Goal: Download file/media

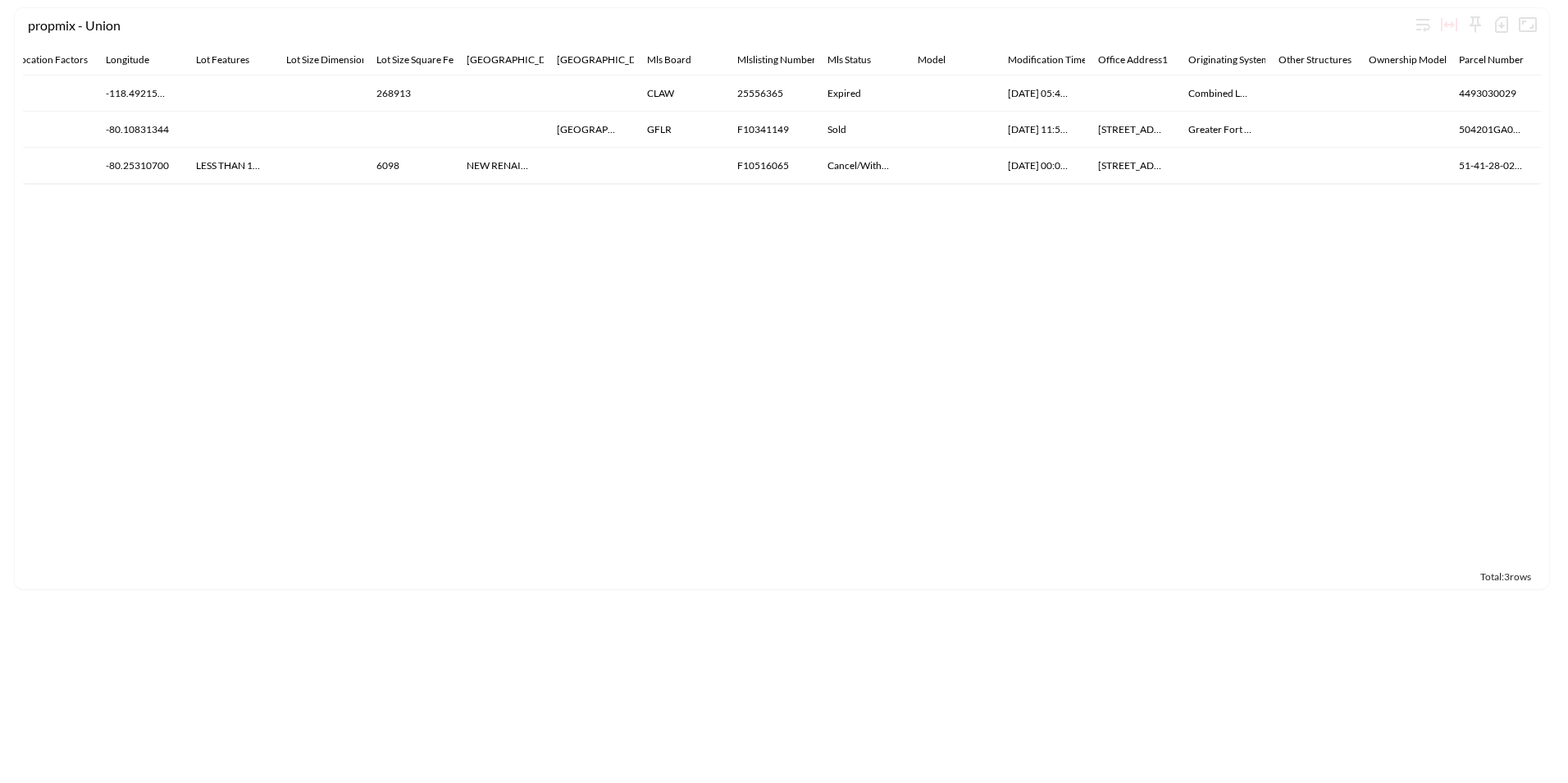
scroll to position [0, 6832]
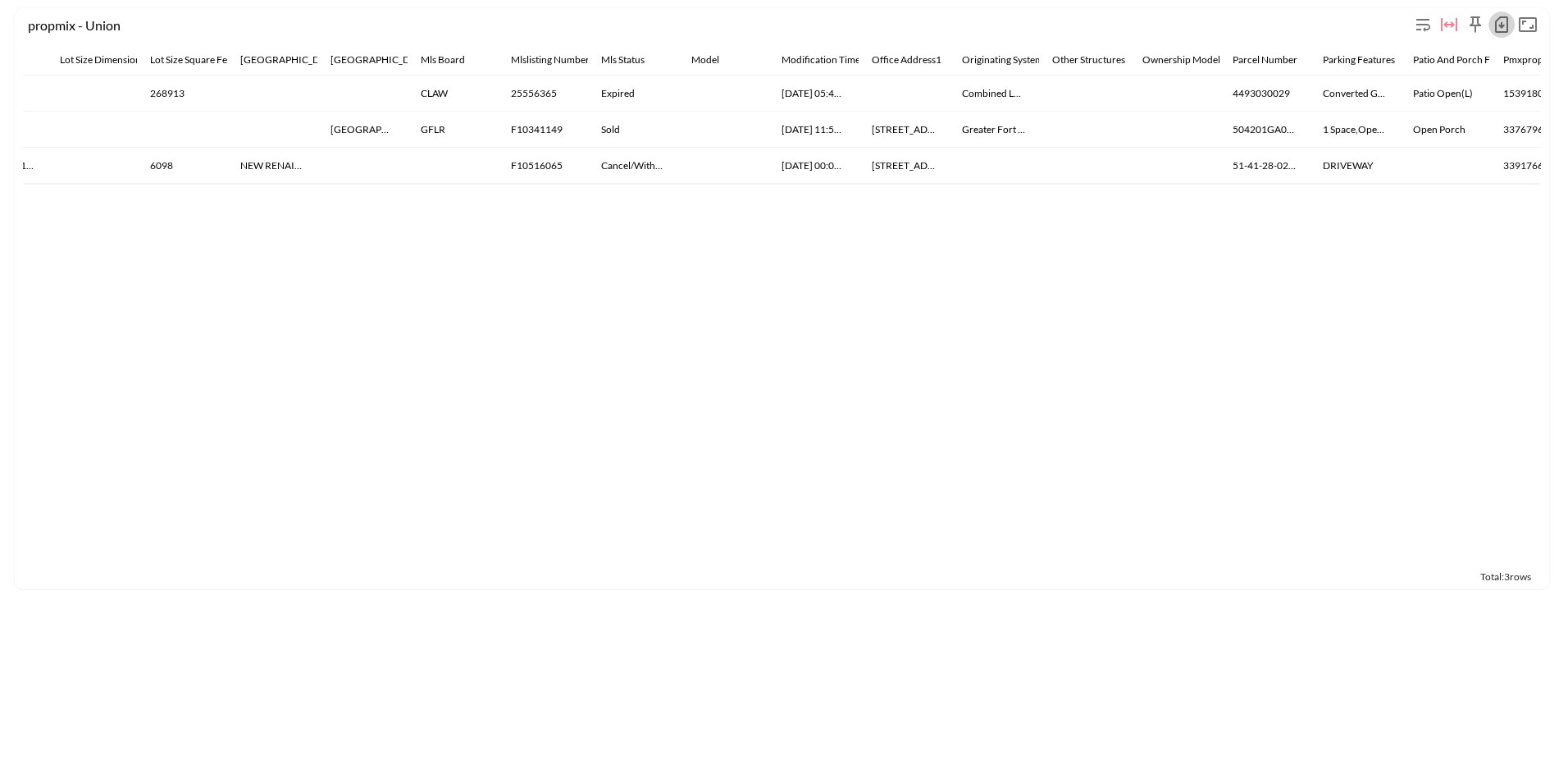
click at [1502, 23] on icon "button" at bounding box center [1501, 25] width 6 height 6
click at [1399, 53] on li "Download CSV ( 3 Rows )" at bounding box center [1422, 59] width 186 height 29
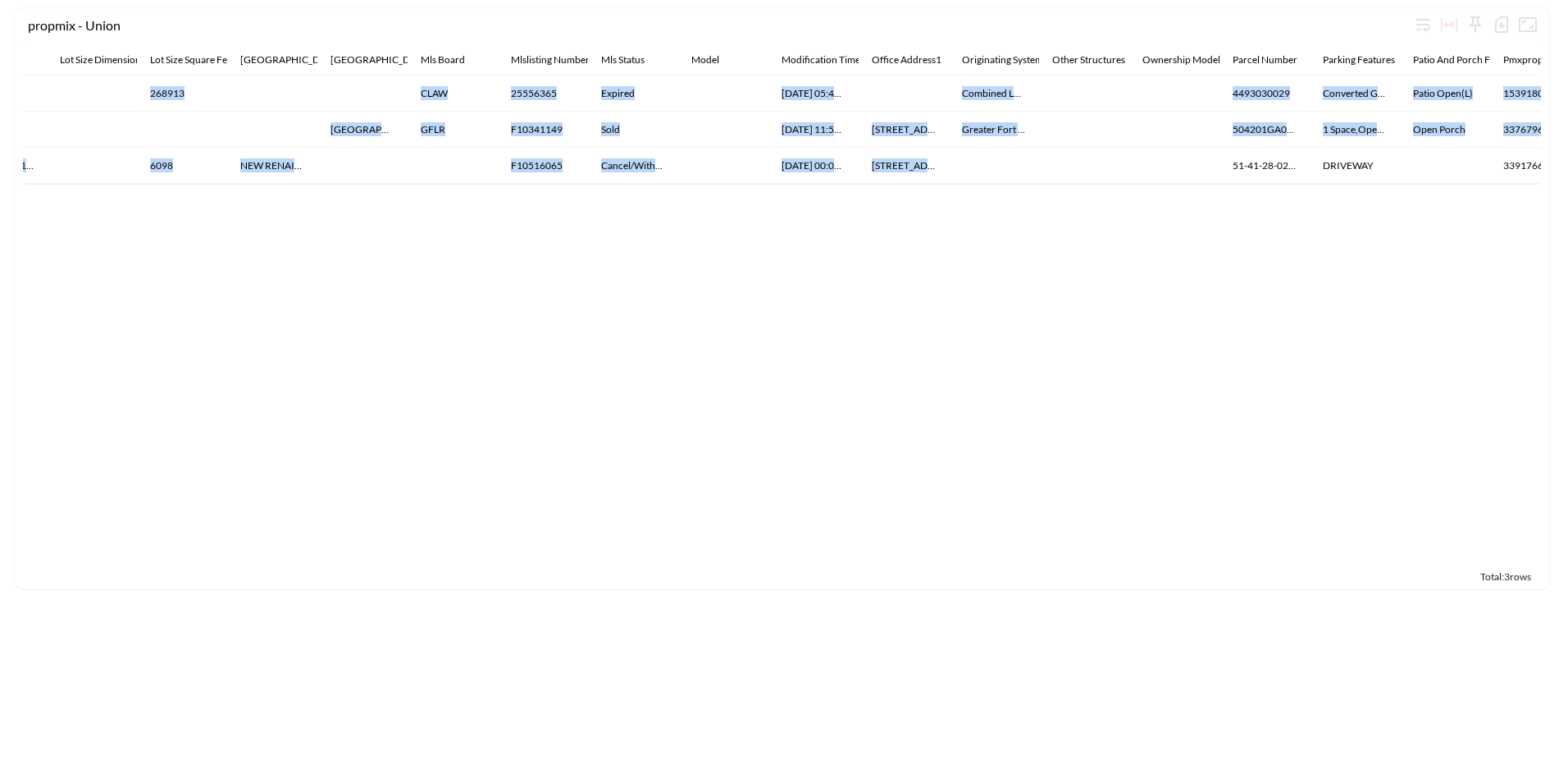
drag, startPoint x: 1048, startPoint y: 182, endPoint x: 1026, endPoint y: 184, distance: 22.1
click at [1026, 184] on div "Above Grade Finished Area Address Agent Address Appliances Architectural Style …" at bounding box center [782, 114] width 1518 height 140
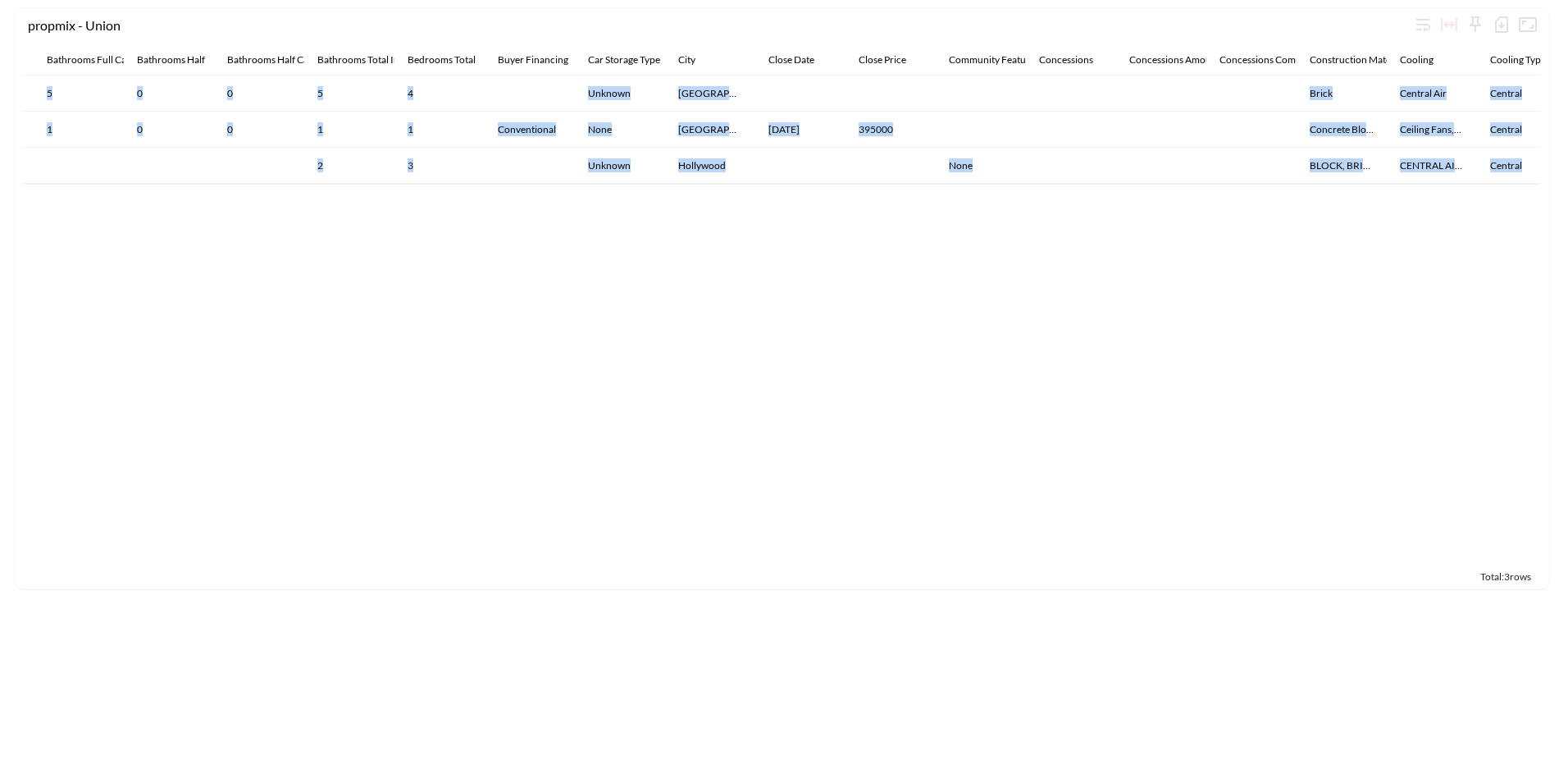
scroll to position [0, 1439]
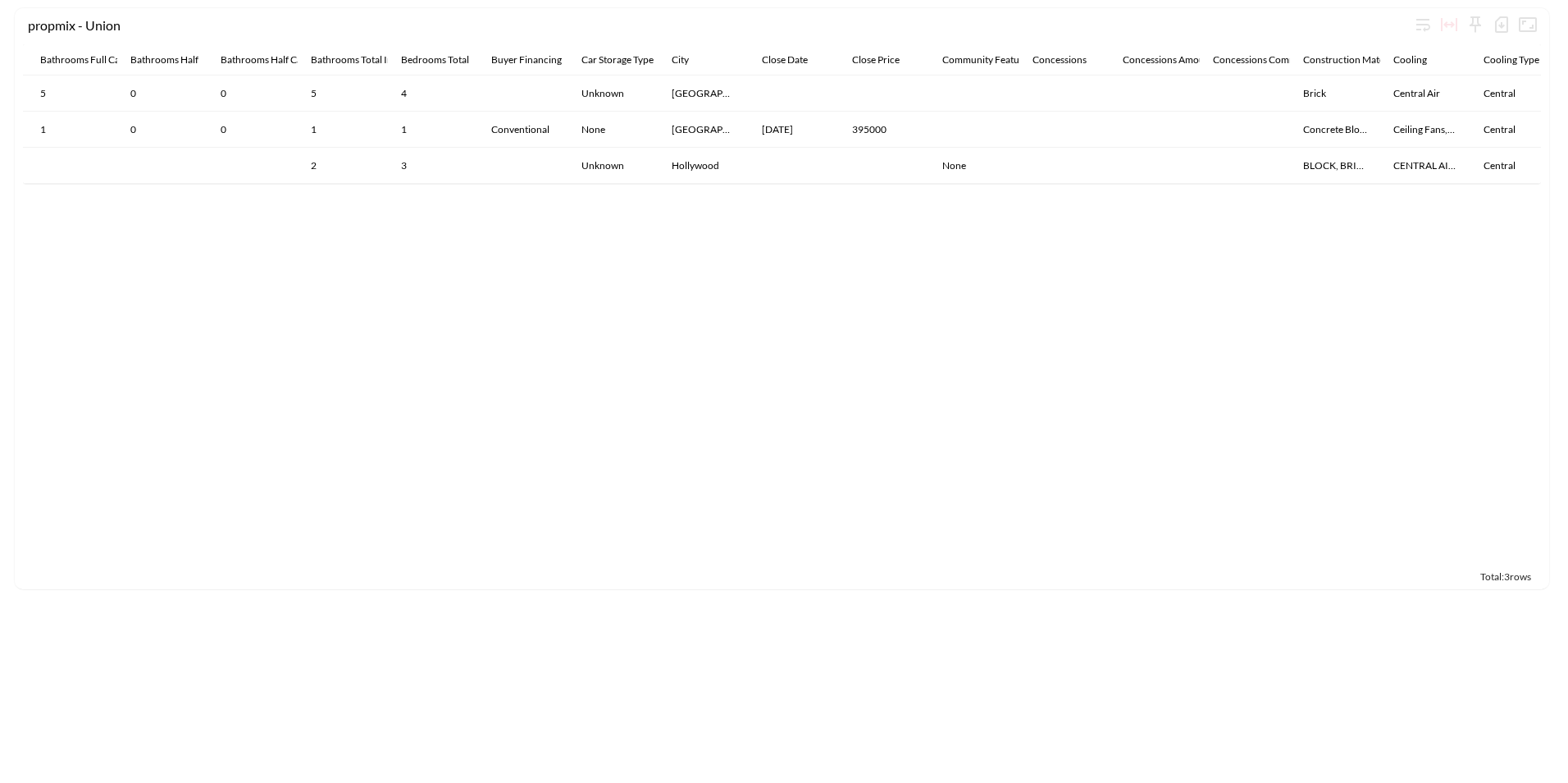
drag, startPoint x: 345, startPoint y: 245, endPoint x: 1034, endPoint y: 289, distance: 690.4
click at [1034, 289] on div "Above Grade Finished Area Address Agent Address Appliances Architectural Style …" at bounding box center [782, 304] width 1518 height 519
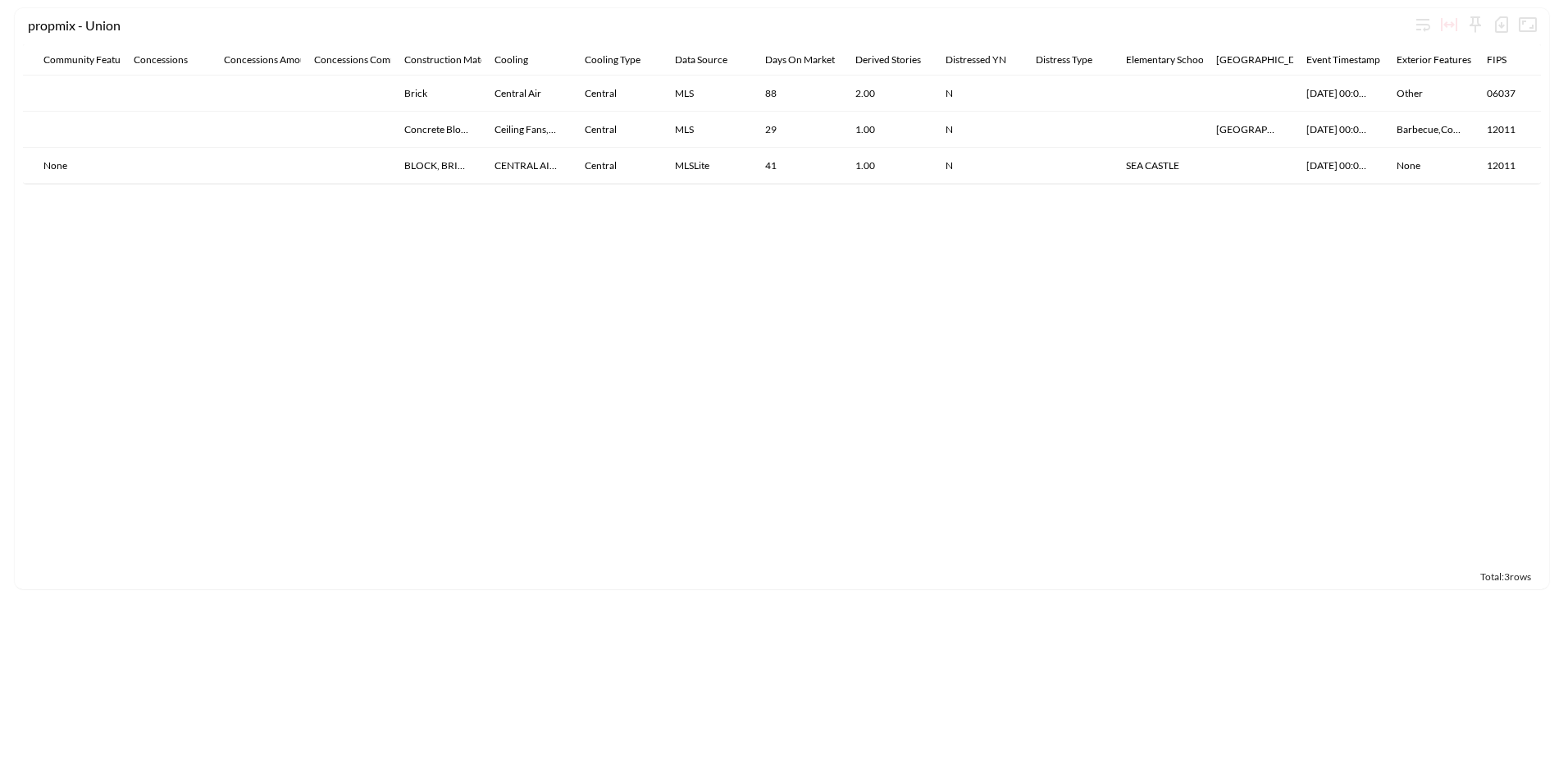
scroll to position [0, 2351]
click at [270, 415] on div "Above Grade Finished Area Address Agent Address Appliances Architectural Style …" at bounding box center [782, 304] width 1518 height 519
